Goal: Task Accomplishment & Management: Use online tool/utility

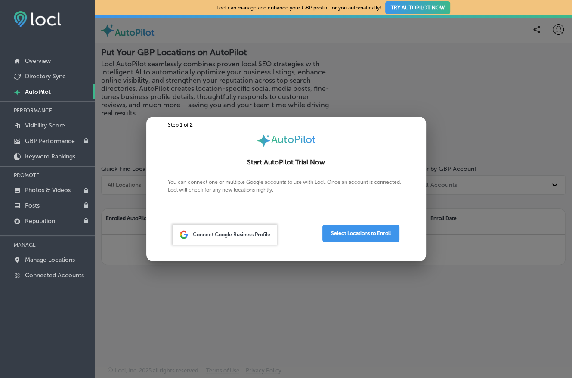
click at [486, 244] on div at bounding box center [286, 189] width 572 height 378
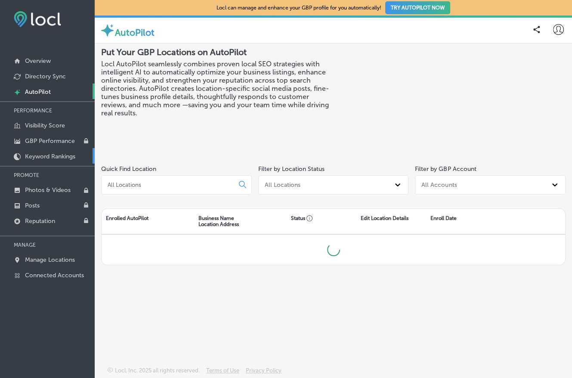
click at [44, 151] on link "Keyword Rankings" at bounding box center [47, 155] width 95 height 15
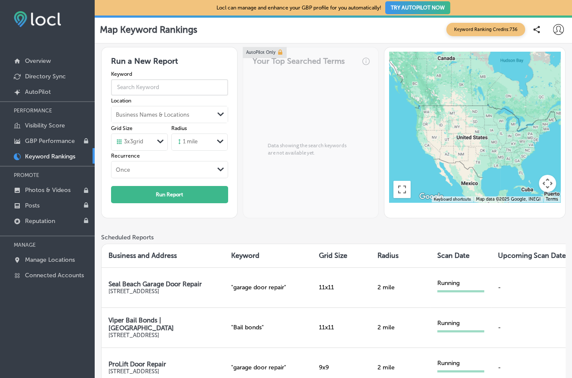
click at [154, 83] on input "text" at bounding box center [169, 87] width 117 height 22
type input "garage door repair"
click at [154, 110] on div "Business Names & Locations" at bounding box center [162, 114] width 102 height 13
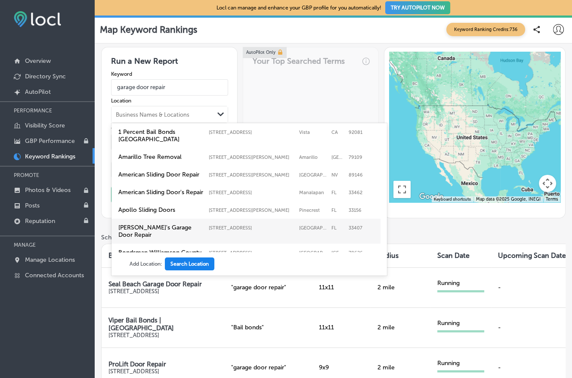
click at [189, 265] on button "Search Location" at bounding box center [189, 263] width 49 height 13
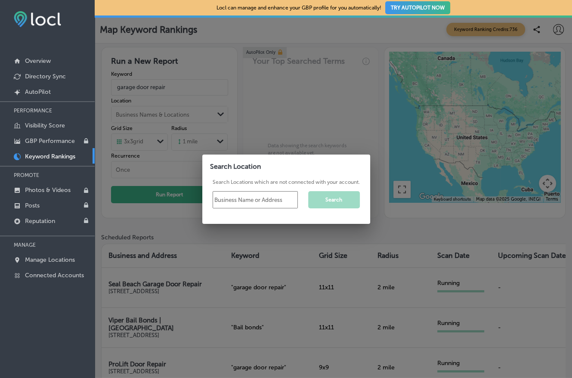
click at [233, 205] on input "text" at bounding box center [255, 199] width 85 height 17
type input "kozmo garage door reapir newport beach"
click at [336, 204] on button "Search" at bounding box center [334, 199] width 52 height 17
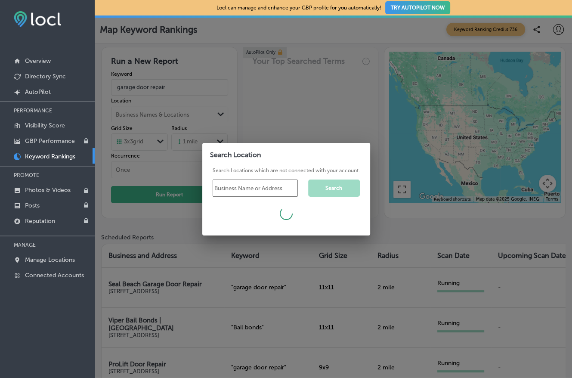
scroll to position [0, 0]
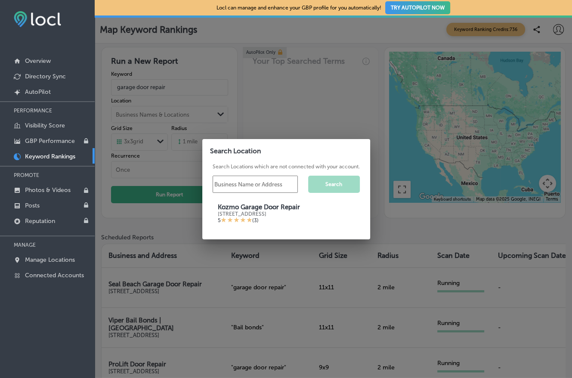
click at [250, 223] on div "5 ( 3 )" at bounding box center [286, 220] width 137 height 7
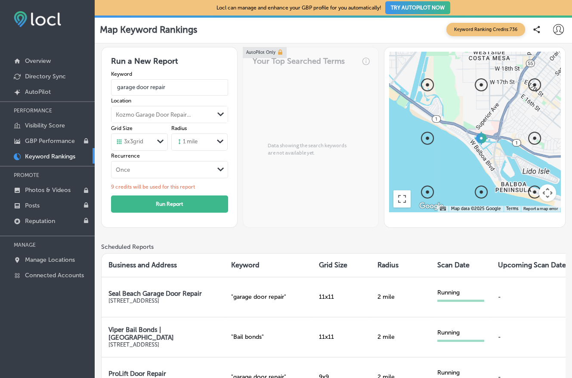
click at [149, 137] on div "3 x 3 grid Path Created with Sketch." at bounding box center [139, 142] width 56 height 16
click at [136, 207] on label "9 x 9 grid" at bounding box center [128, 204] width 23 height 8
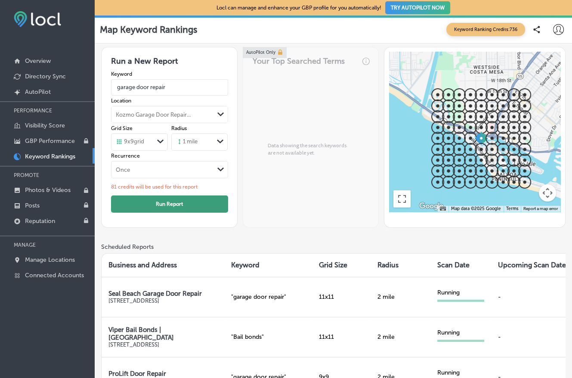
click at [169, 203] on button "Run Report" at bounding box center [169, 203] width 117 height 17
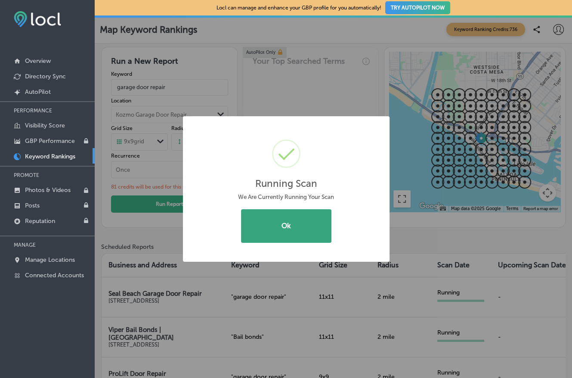
click at [318, 220] on button "Ok" at bounding box center [286, 226] width 90 height 34
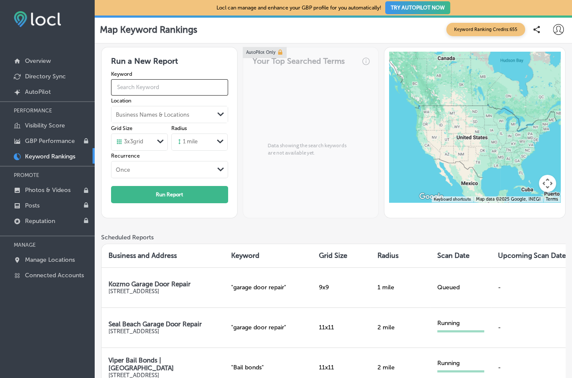
click at [148, 86] on input "text" at bounding box center [169, 87] width 117 height 22
type input "garage door repair"
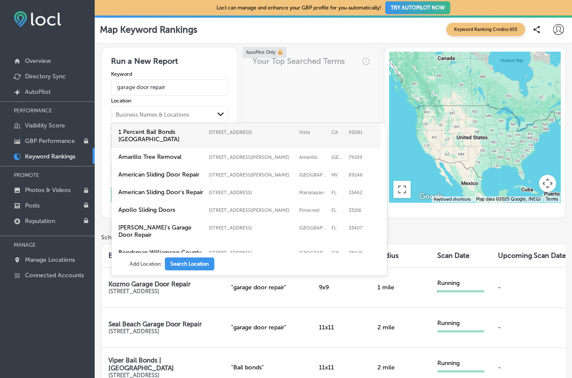
click at [149, 116] on div "Business Names & Locations" at bounding box center [153, 114] width 74 height 6
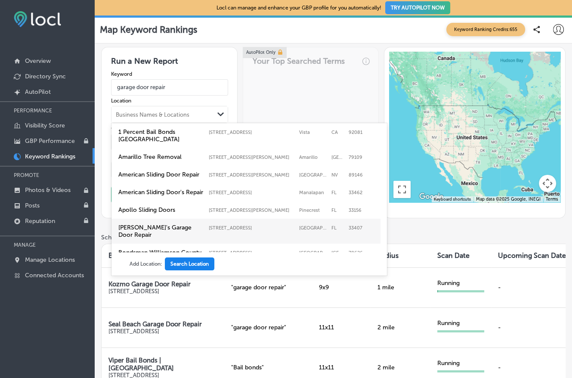
click at [182, 268] on button "Search Location" at bounding box center [189, 263] width 49 height 13
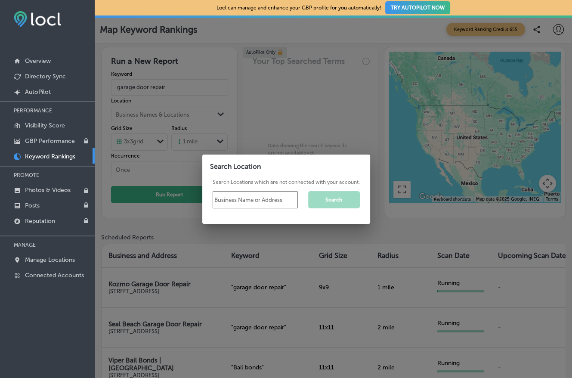
click at [229, 207] on input "text" at bounding box center [255, 199] width 85 height 17
type input "kozmo garage door repair irvine"
click at [339, 199] on button "Search" at bounding box center [334, 199] width 52 height 17
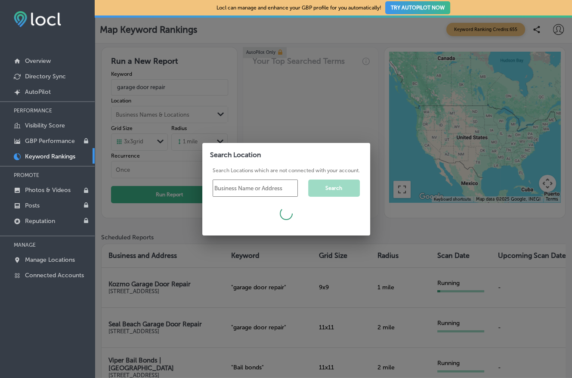
scroll to position [0, 0]
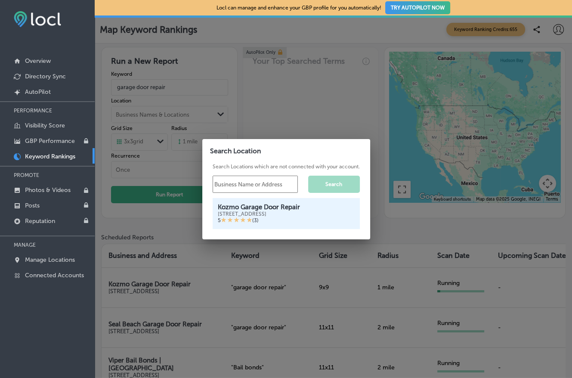
click at [287, 210] on div "Kozmo Garage Door Repair" at bounding box center [286, 207] width 137 height 8
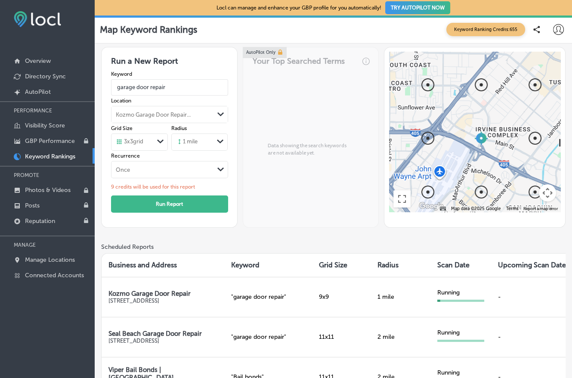
click at [136, 149] on div "3 x 3 grid Path Created with Sketch." at bounding box center [139, 142] width 56 height 16
click at [140, 203] on label "9 x 9 grid" at bounding box center [128, 204] width 23 height 8
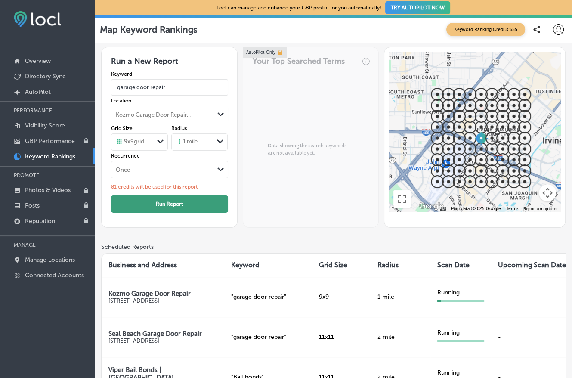
click at [176, 205] on button "Run Report" at bounding box center [169, 203] width 117 height 17
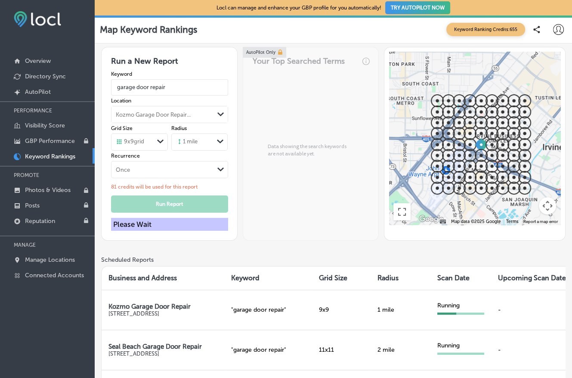
click at [172, 221] on div "Please Wait" at bounding box center [169, 224] width 117 height 13
drag, startPoint x: 126, startPoint y: 224, endPoint x: 147, endPoint y: 224, distance: 20.2
click at [140, 224] on div "Please Wait" at bounding box center [169, 224] width 117 height 13
click at [311, 176] on div "AutoPilot Only Your Top Searched Terms Data showing the search keywords are not…" at bounding box center [311, 144] width 136 height 194
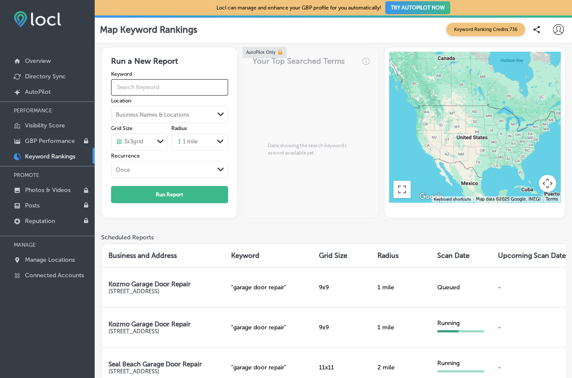
click at [146, 92] on input "text" at bounding box center [169, 87] width 117 height 22
type input "garage door repair"
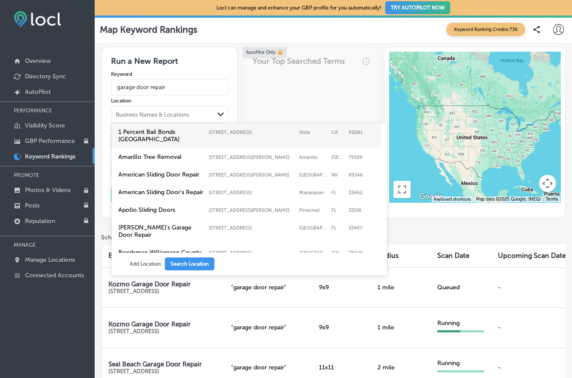
click at [179, 113] on div "Business Names & Locations" at bounding box center [153, 114] width 74 height 6
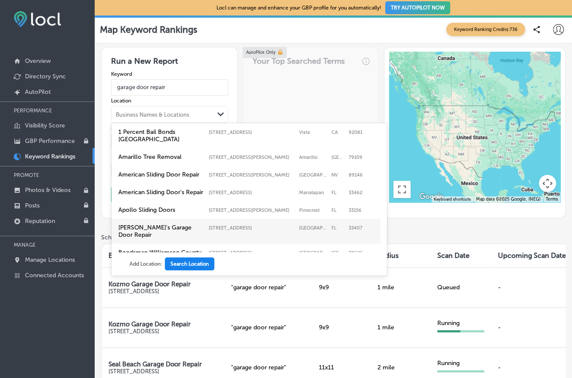
click at [191, 270] on button "Search Location" at bounding box center [189, 263] width 49 height 13
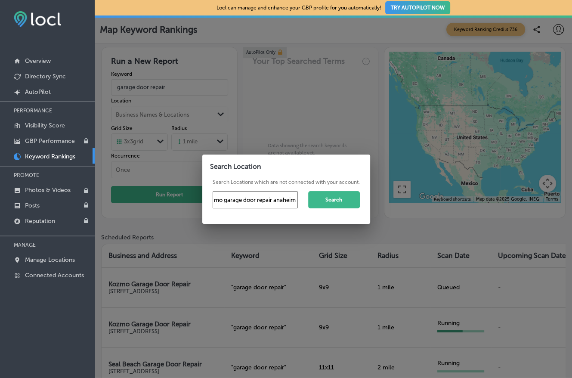
scroll to position [0, 17]
type input "kozmo garage door repair anaheim ca"
click at [339, 197] on button "Search" at bounding box center [334, 199] width 52 height 17
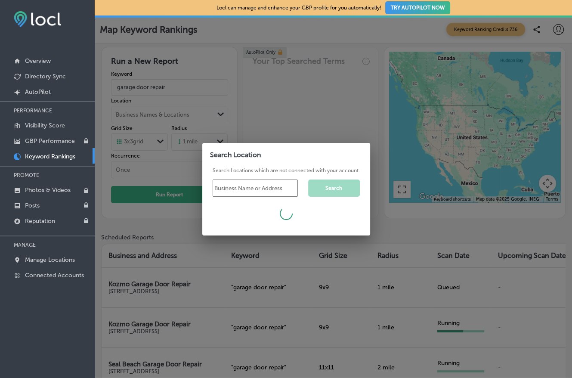
scroll to position [0, 0]
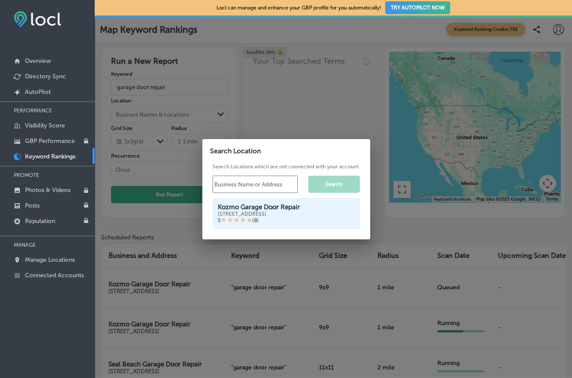
click at [293, 209] on div "Kozmo Garage Door Repair" at bounding box center [286, 207] width 137 height 8
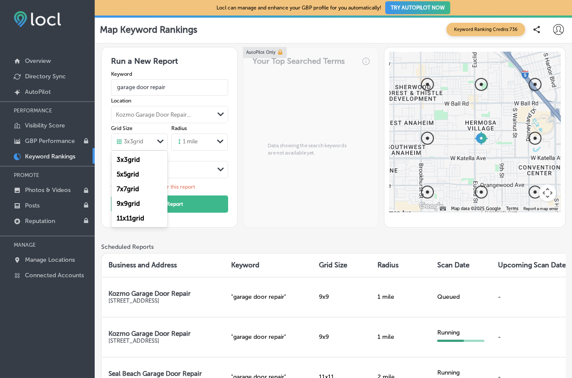
click at [135, 146] on div "3 x 3 grid" at bounding box center [132, 141] width 42 height 9
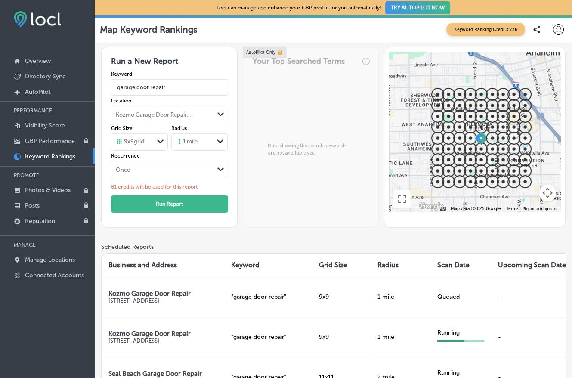
click at [196, 140] on div "1 mile" at bounding box center [187, 142] width 22 height 8
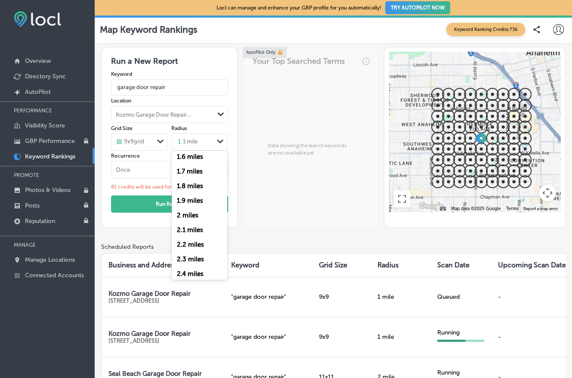
scroll to position [223, 0]
click at [196, 219] on label "2 miles" at bounding box center [188, 215] width 22 height 8
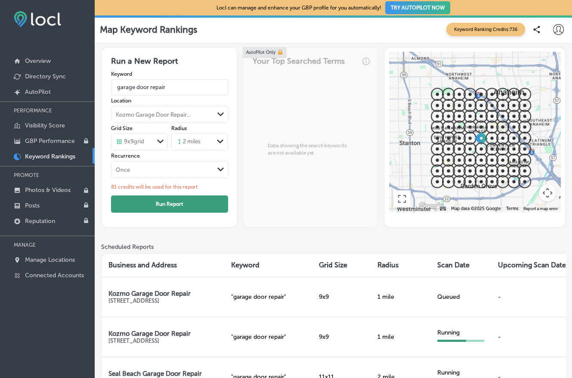
click at [177, 204] on button "Run Report" at bounding box center [169, 203] width 117 height 17
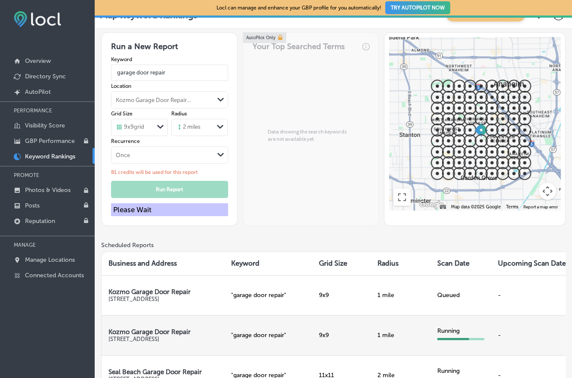
scroll to position [0, 0]
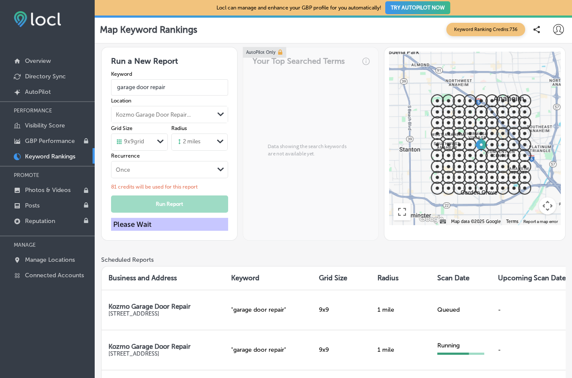
click at [287, 139] on div "AutoPilot Only Your Top Searched Terms Data showing the search keywords are not…" at bounding box center [311, 144] width 136 height 194
click at [286, 133] on div "AutoPilot Only Your Top Searched Terms Data showing the search keywords are not…" at bounding box center [311, 144] width 136 height 194
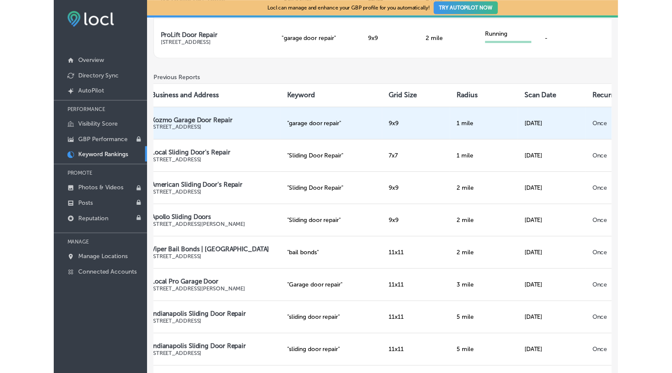
scroll to position [0, 224]
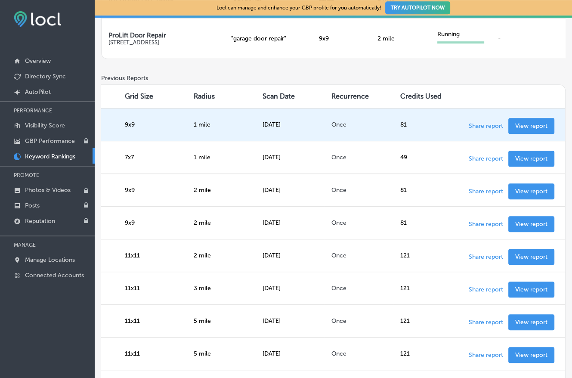
drag, startPoint x: 193, startPoint y: 126, endPoint x: 593, endPoint y: 122, distance: 400.6
click at [407, 120] on td "81" at bounding box center [427, 124] width 69 height 33
click at [519, 123] on p "View report" at bounding box center [531, 125] width 32 height 7
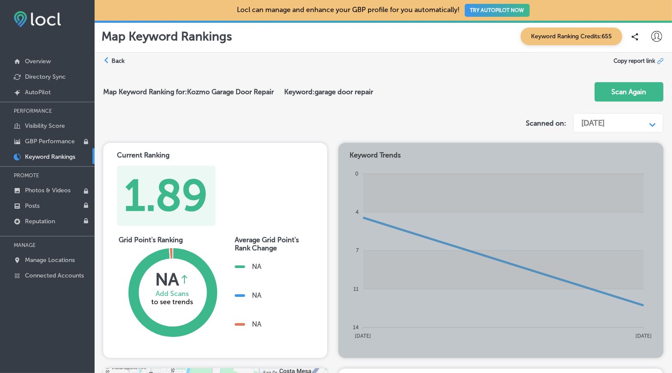
click at [222, 154] on div "Current Ranking 1.89" at bounding box center [215, 188] width 210 height 76
drag, startPoint x: 222, startPoint y: 154, endPoint x: 213, endPoint y: 117, distance: 38.3
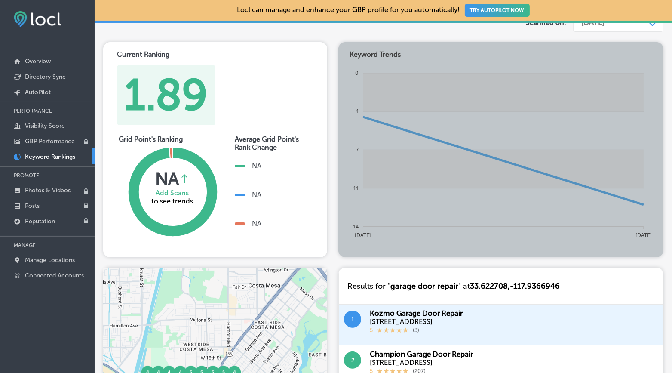
scroll to position [49, 0]
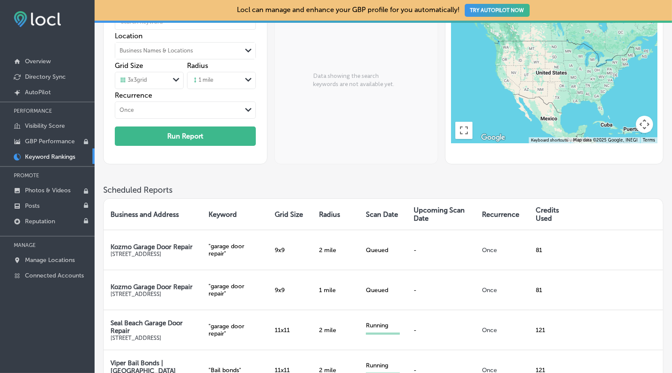
scroll to position [148, 0]
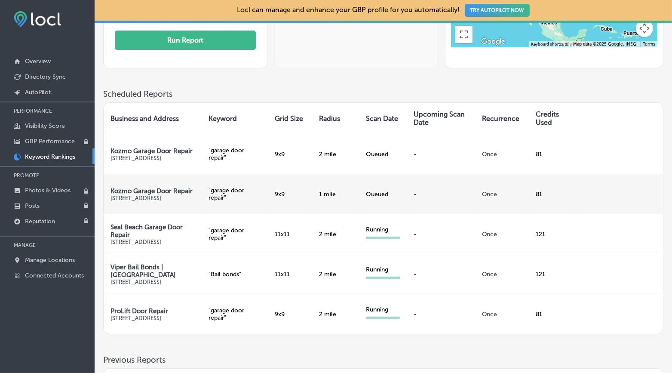
scroll to position [294, 0]
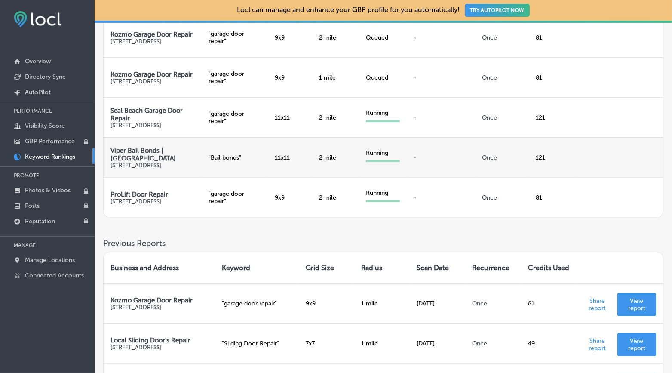
drag, startPoint x: 472, startPoint y: 176, endPoint x: 417, endPoint y: 178, distance: 55.1
click at [417, 177] on td "-" at bounding box center [441, 157] width 68 height 40
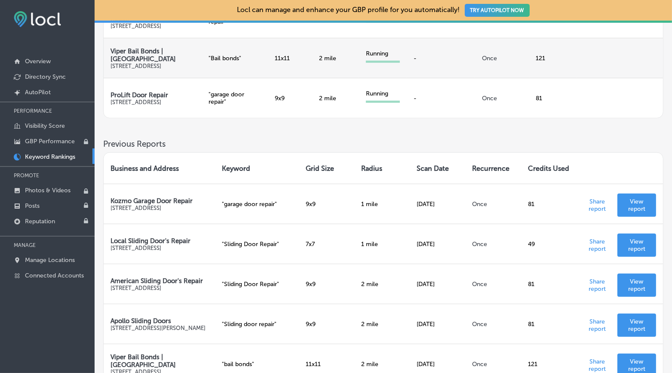
scroll to position [146, 0]
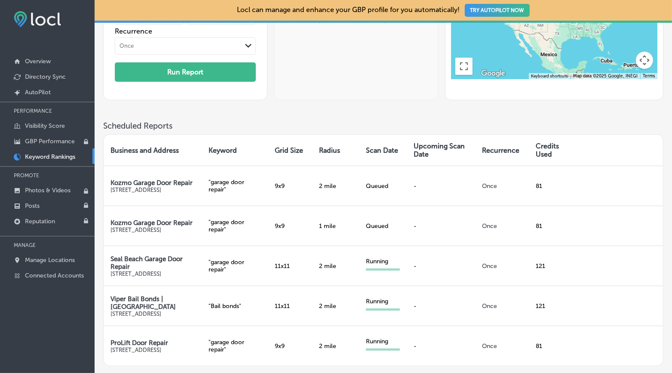
click at [358, 115] on div "Run a New Report Keyword Location Business Names & Locations Path Created with …" at bounding box center [383, 16] width 561 height 210
click at [355, 83] on div "AutoPilot Only Your Top Searched Terms Data showing the search keywords are not…" at bounding box center [356, 5] width 164 height 189
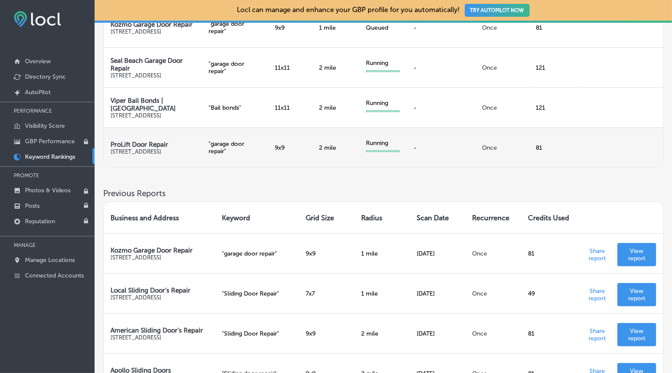
scroll to position [46, 0]
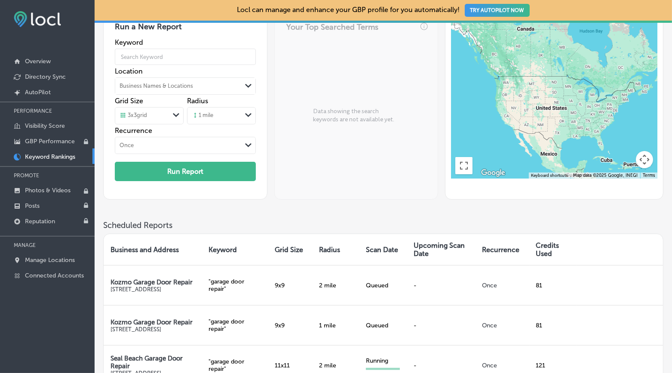
click at [333, 144] on div "AutoPilot Only Your Top Searched Terms Data showing the search keywords are not…" at bounding box center [356, 104] width 164 height 189
click at [332, 135] on div "AutoPilot Only Your Top Searched Terms Data showing the search keywords are not…" at bounding box center [356, 104] width 164 height 189
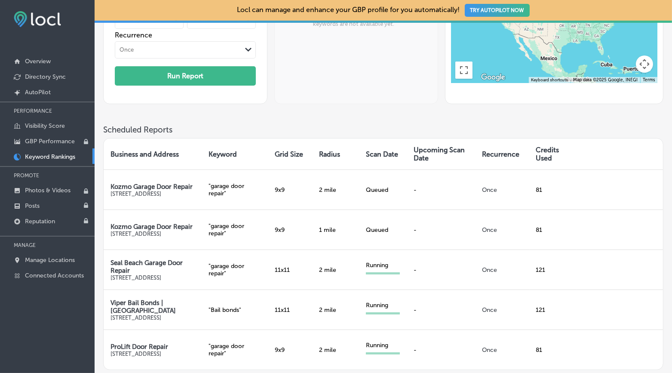
scroll to position [146, 0]
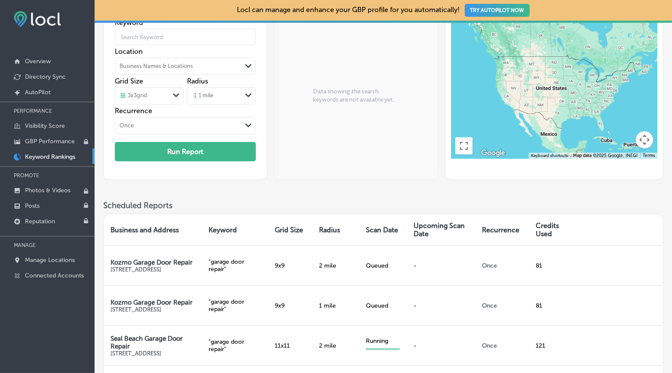
scroll to position [148, 0]
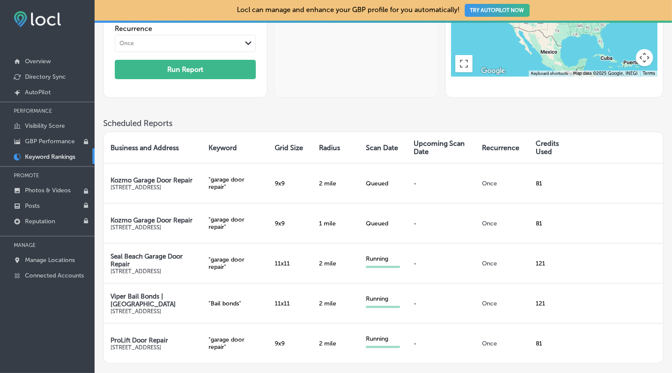
drag, startPoint x: 380, startPoint y: 96, endPoint x: 367, endPoint y: 89, distance: 14.5
click at [367, 89] on div "AutoPilot Only Your Top Searched Terms Data showing the search keywords are not…" at bounding box center [356, 2] width 164 height 189
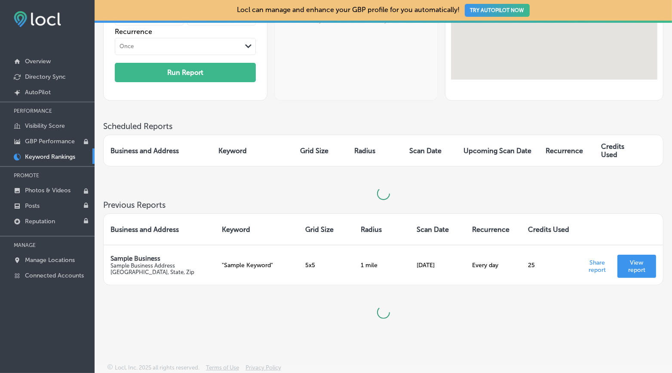
scroll to position [146, 0]
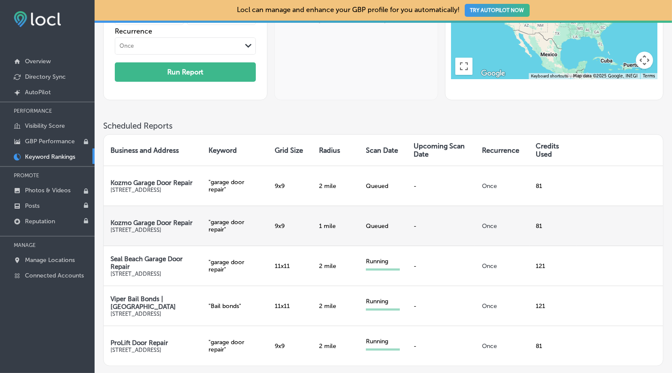
click at [546, 244] on td "81" at bounding box center [554, 226] width 48 height 40
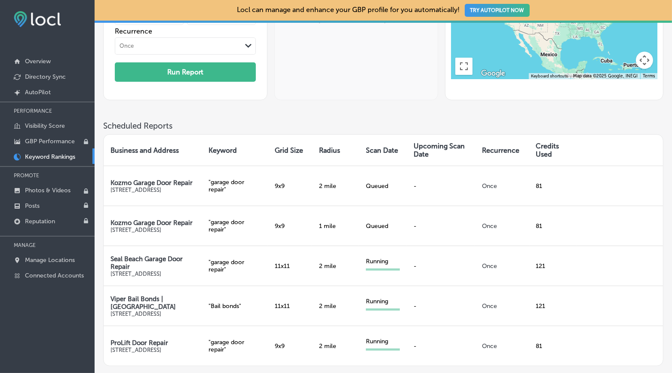
click at [306, 117] on div "Run a New Report Keyword Location Business Names & Locations Path Created with …" at bounding box center [383, 16] width 561 height 210
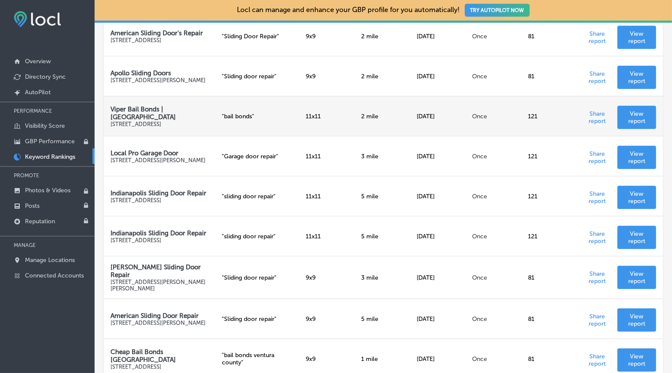
scroll to position [394, 0]
